Goal: Find specific page/section: Find specific page/section

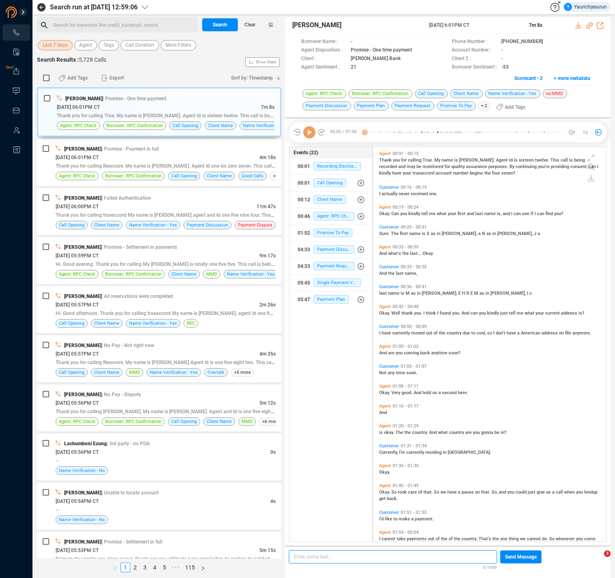
scroll to position [2, 4]
click at [57, 47] on span "Last 7 days" at bounding box center [55, 45] width 25 height 10
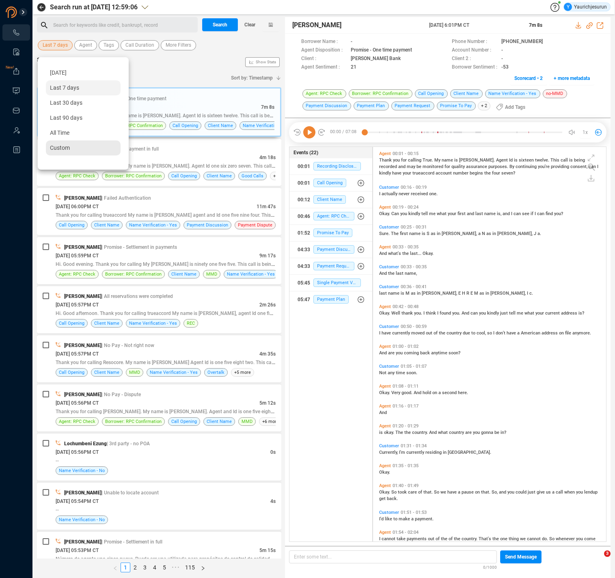
click at [52, 148] on span "Custom" at bounding box center [60, 147] width 20 height 6
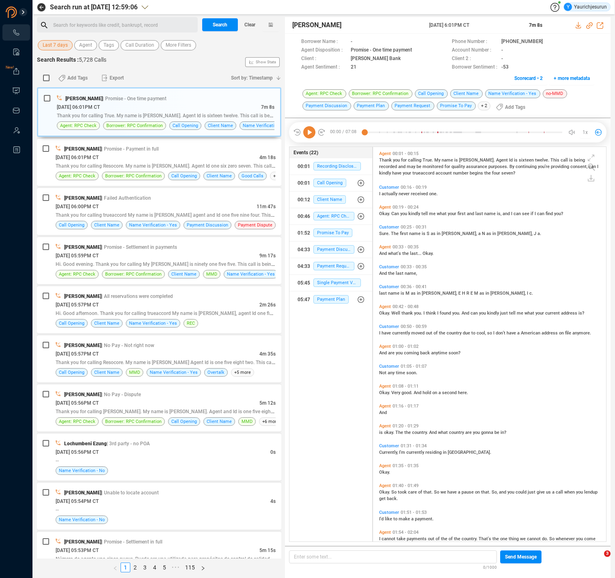
click at [153, 81] on div "Add Tags Export" at bounding box center [139, 77] width 174 height 17
click at [78, 45] on button "Agent" at bounding box center [85, 45] width 23 height 10
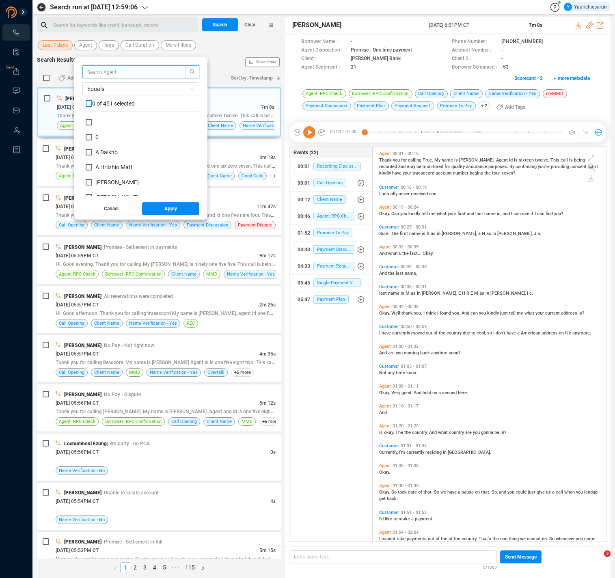
scroll to position [76, 110]
click at [99, 72] on input "text" at bounding box center [130, 71] width 86 height 9
type input "lh"
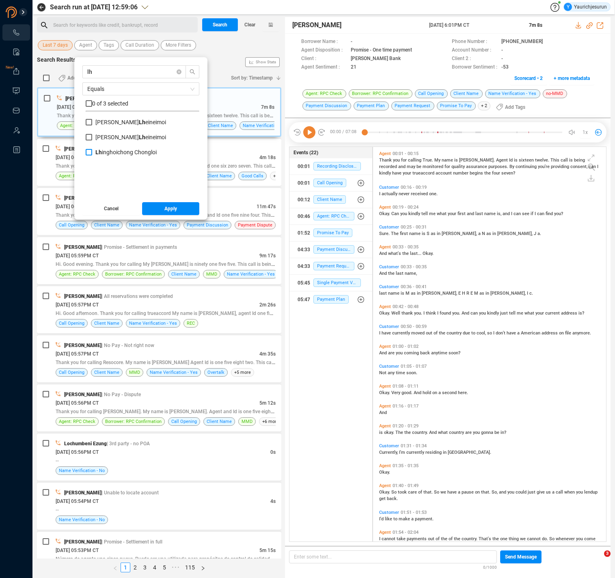
click at [99, 155] on b "Lh" at bounding box center [98, 152] width 6 height 6
click at [92, 155] on input "Lh inghoichong Chongloi" at bounding box center [89, 152] width 6 height 6
checkbox input "true"
click at [168, 209] on span "Apply" at bounding box center [170, 208] width 13 height 13
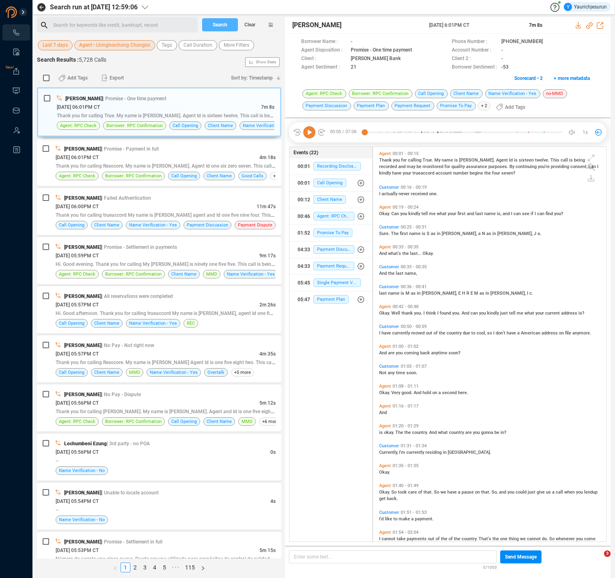
click at [219, 27] on span "Search" at bounding box center [220, 24] width 15 height 13
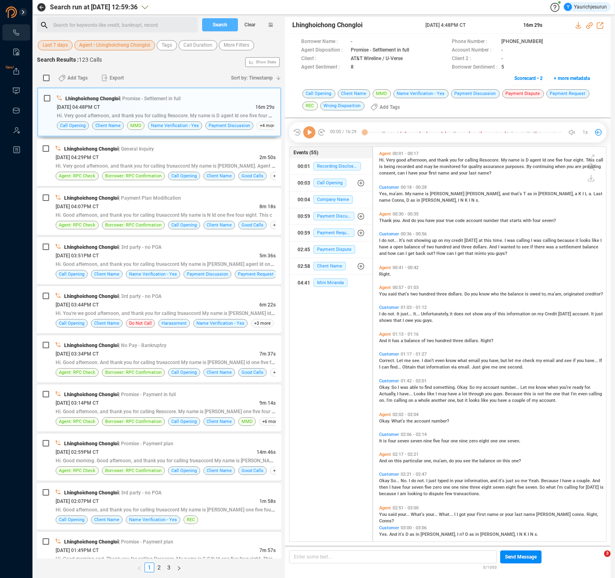
scroll to position [393, 228]
click at [172, 103] on div "[DATE] 04:48PM CT" at bounding box center [156, 107] width 198 height 9
click at [578, 25] on icon at bounding box center [577, 25] width 5 height 6
